Goal: Task Accomplishment & Management: Manage account settings

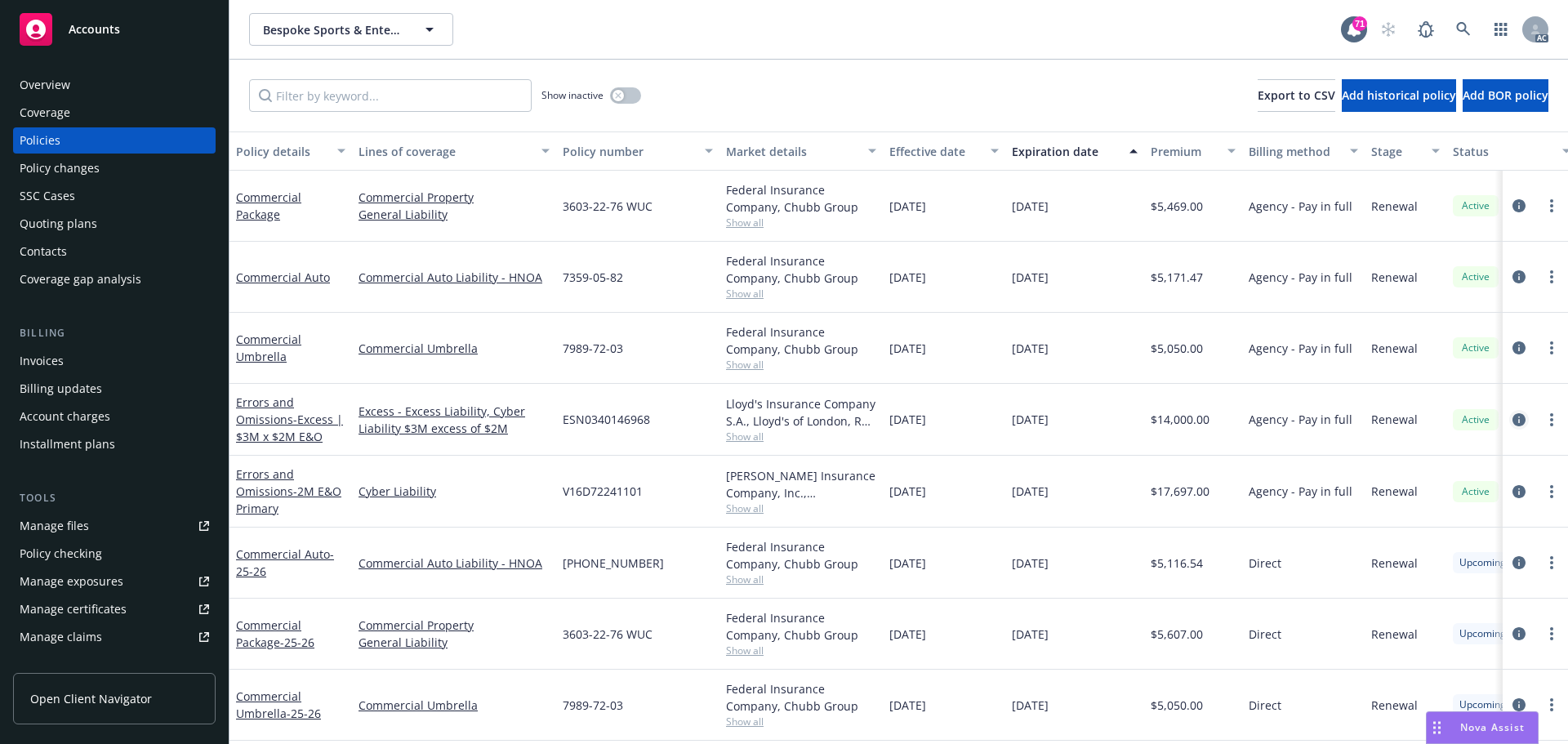
click at [1513, 418] on icon "circleInformation" at bounding box center [1519, 420] width 13 height 13
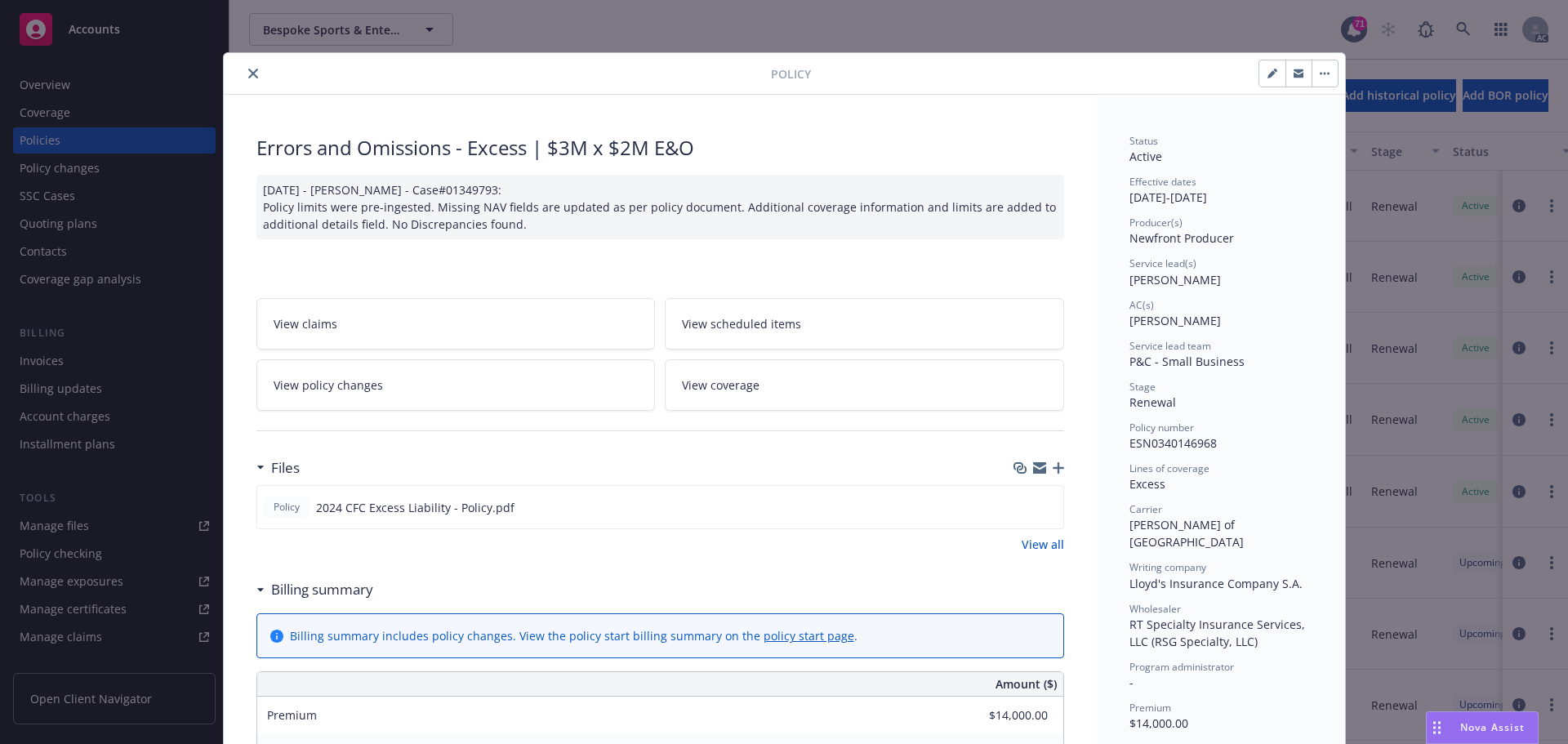
click at [252, 77] on button "close" at bounding box center [253, 73] width 20 height 20
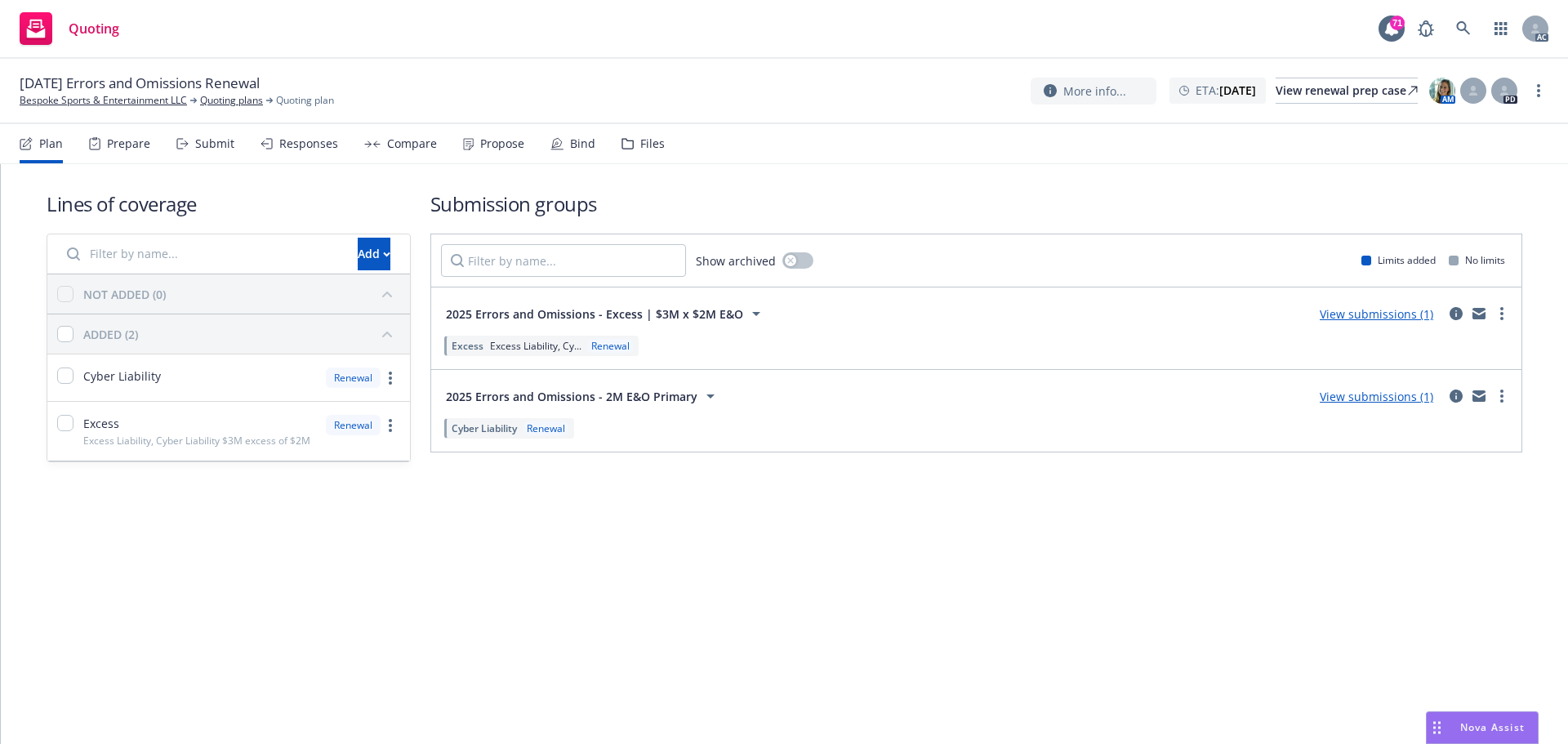
click at [220, 147] on div "Submit" at bounding box center [215, 144] width 39 height 13
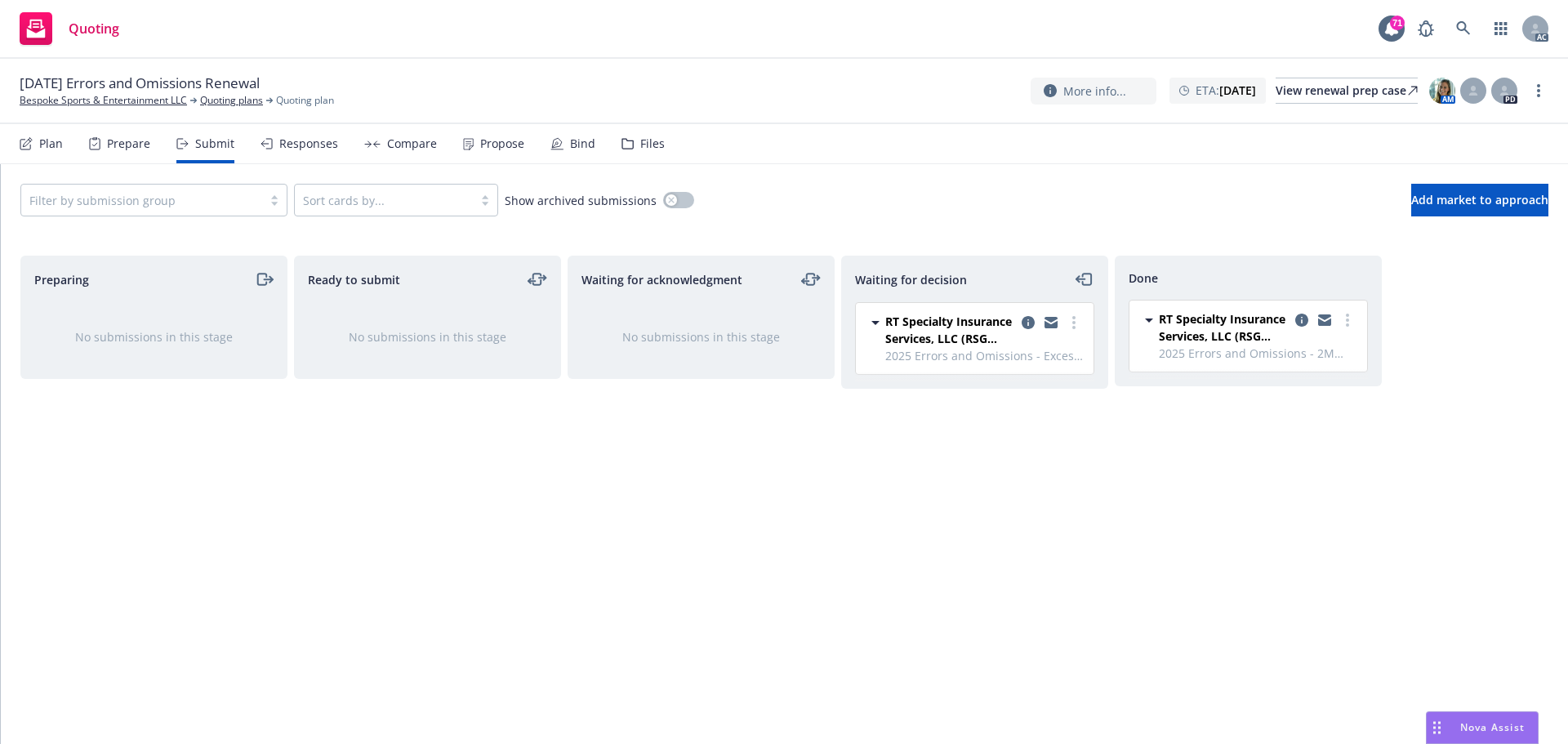
click at [311, 157] on div "Responses" at bounding box center [299, 144] width 78 height 39
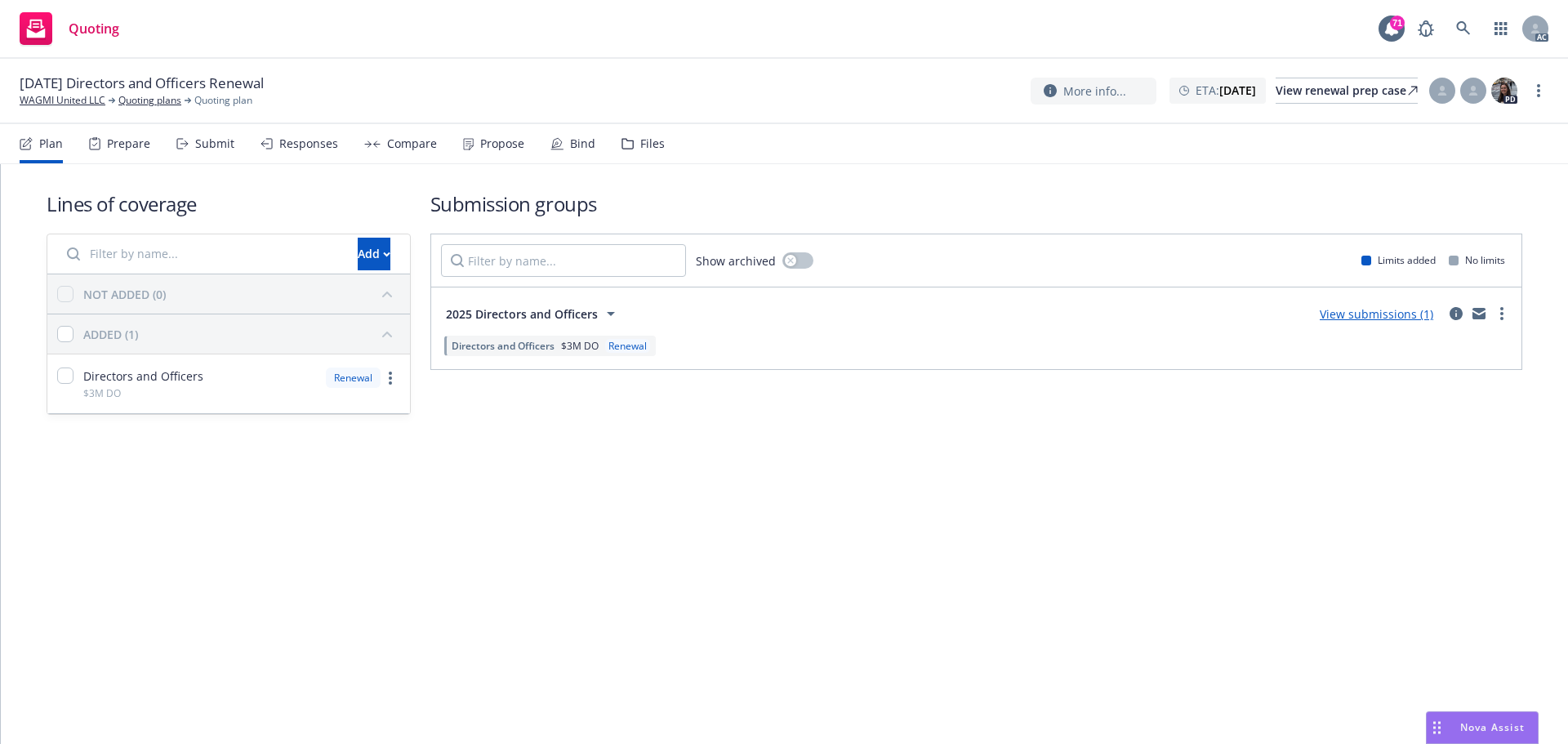
click at [195, 147] on div "Submit" at bounding box center [215, 144] width 39 height 13
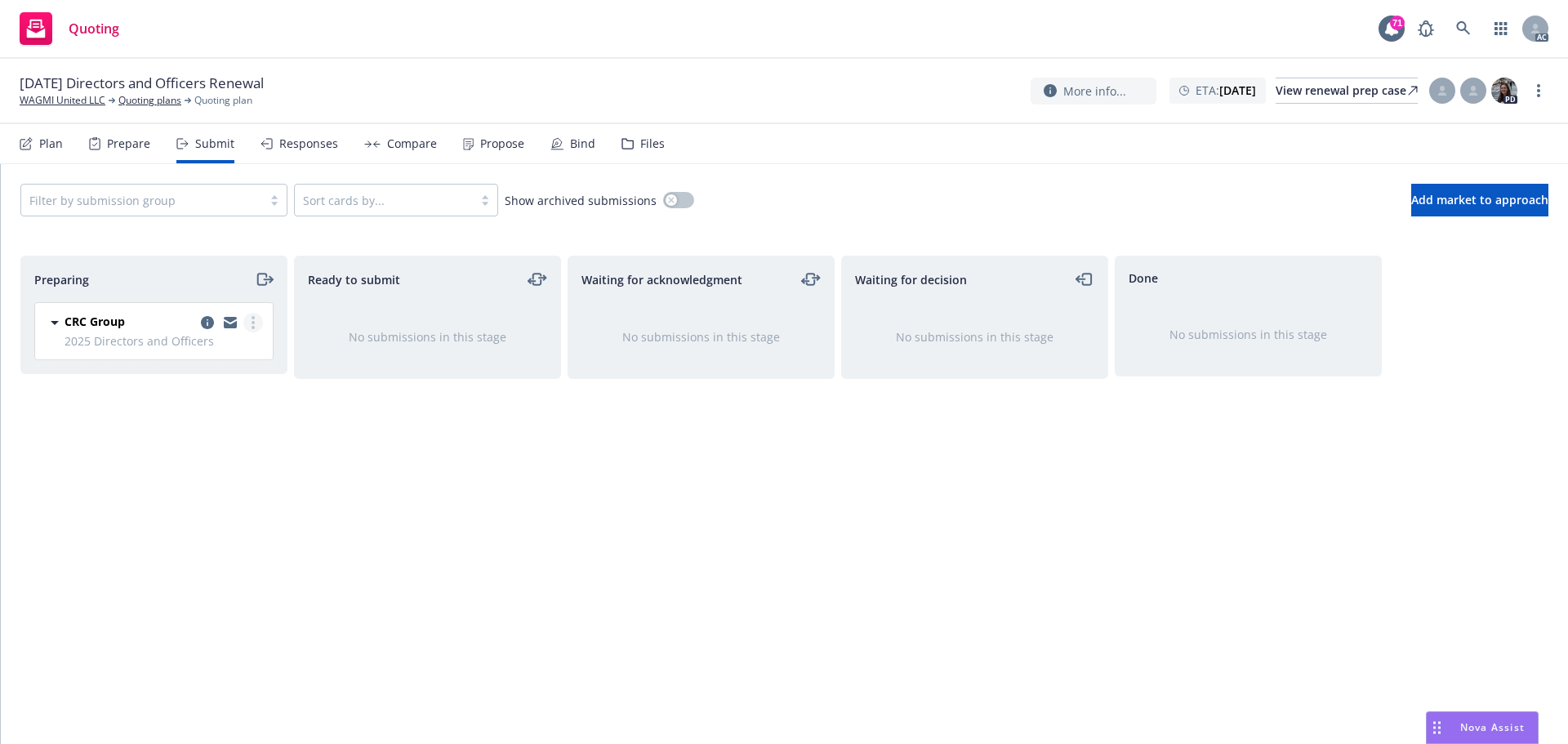
click at [256, 327] on link "more" at bounding box center [253, 322] width 20 height 20
click at [240, 387] on span "Log acknowledgement" at bounding box center [179, 388] width 161 height 16
